Goal: Task Accomplishment & Management: Manage account settings

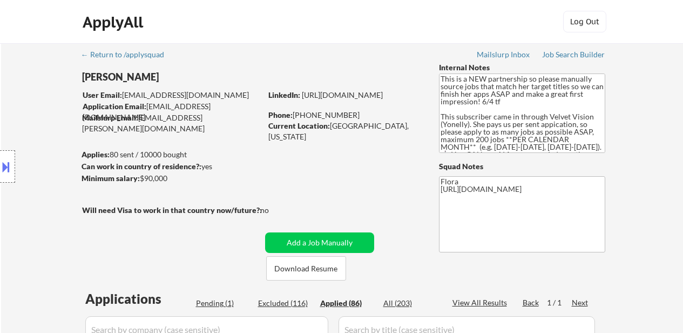
select select ""applied""
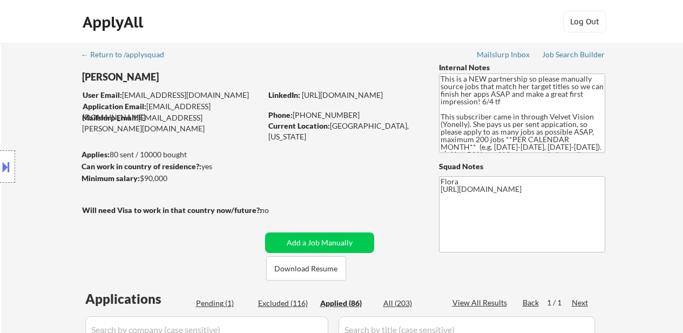
select select ""applied""
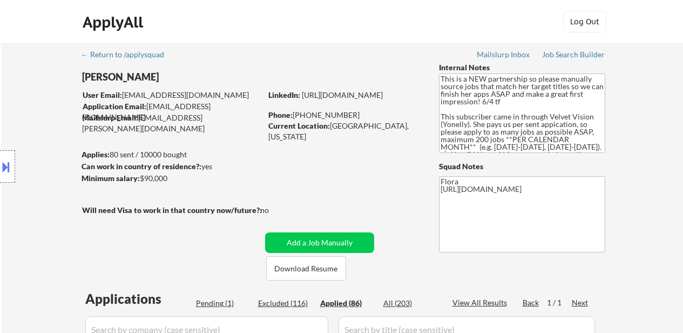
select select ""applied""
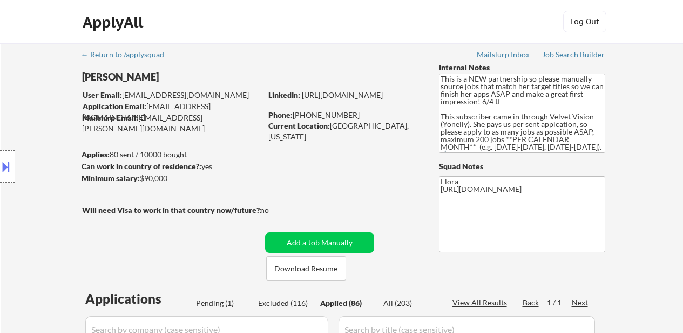
select select ""applied""
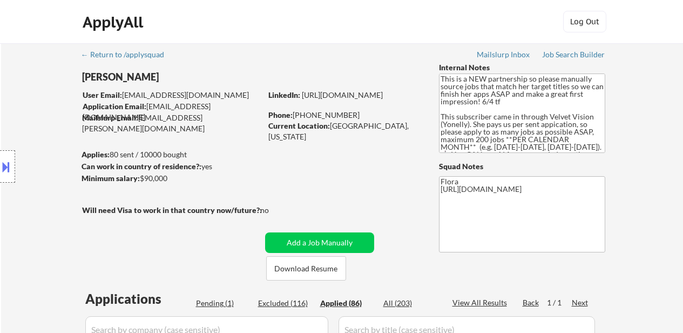
select select ""applied""
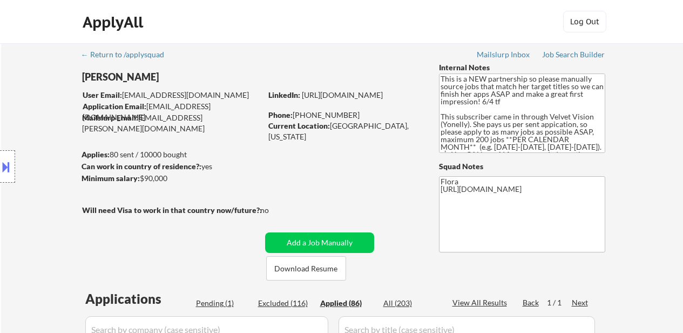
select select ""applied""
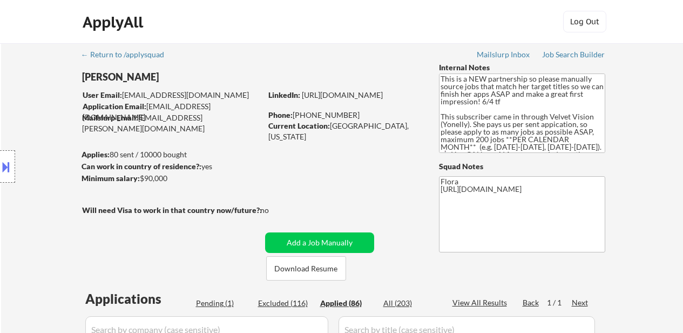
select select ""applied""
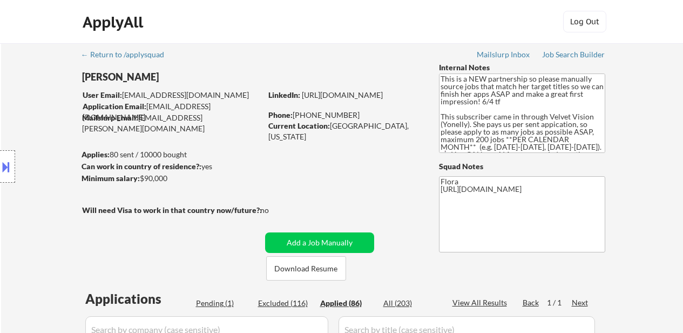
select select ""applied""
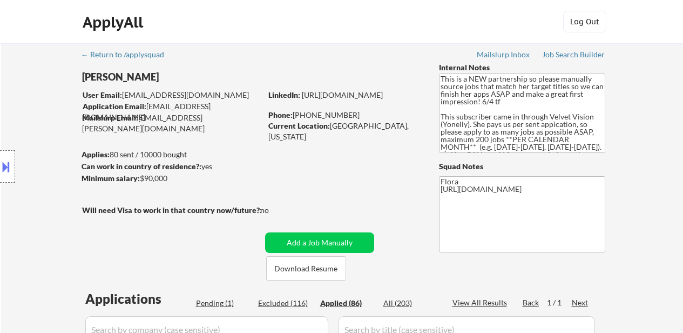
select select ""applied""
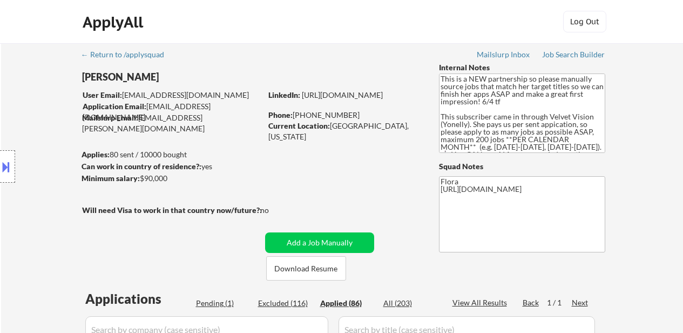
select select ""applied""
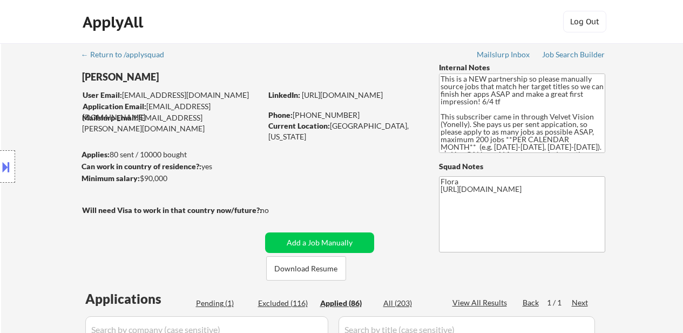
select select ""applied""
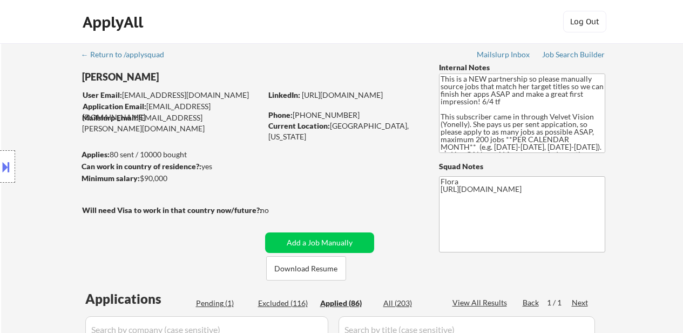
select select ""applied""
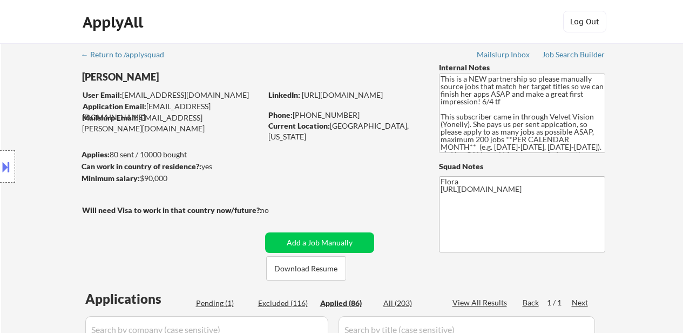
select select ""applied""
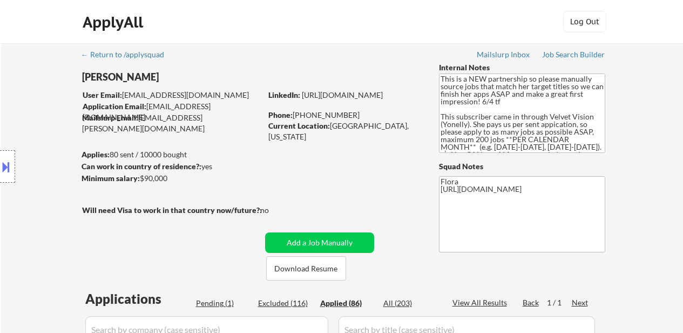
select select ""applied""
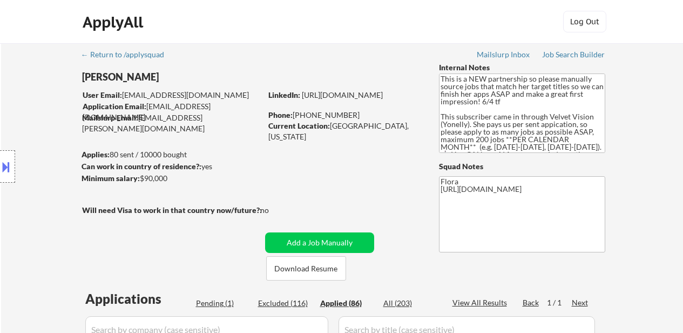
select select ""applied""
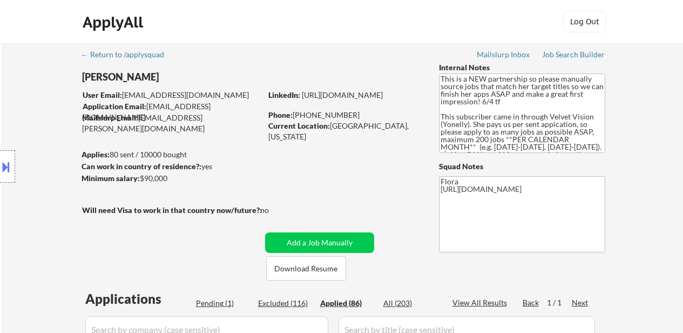
select select ""applied""
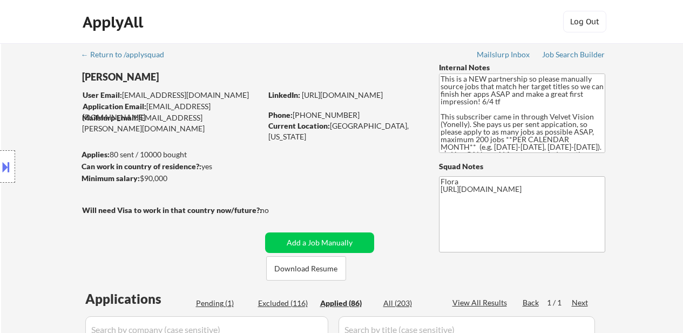
select select ""applied""
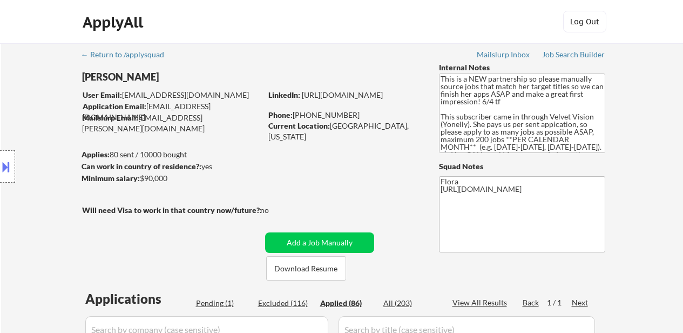
select select ""applied""
